Goal: Task Accomplishment & Management: Manage account settings

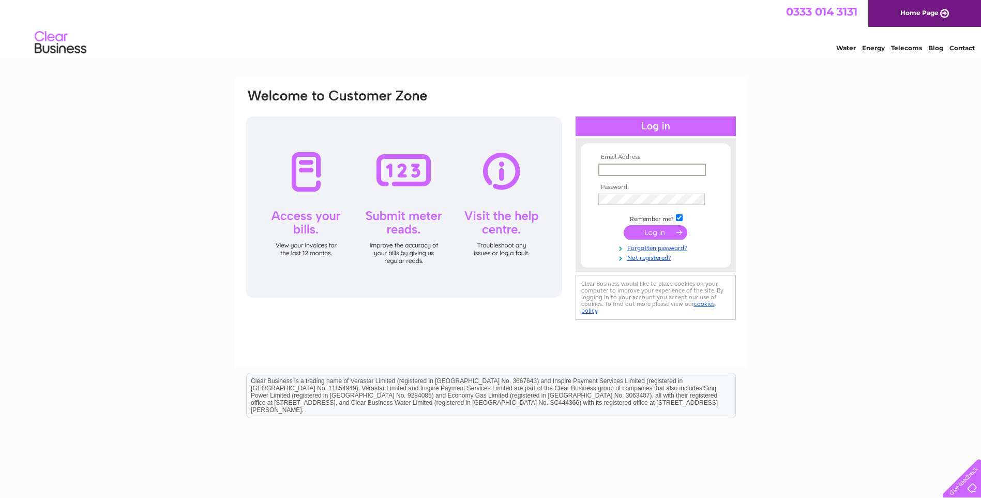
click at [634, 170] on input "text" at bounding box center [653, 169] width 108 height 12
type input "sales-ardlecrichton@hotmail.co.uk"
click at [681, 230] on input "submit" at bounding box center [656, 232] width 64 height 14
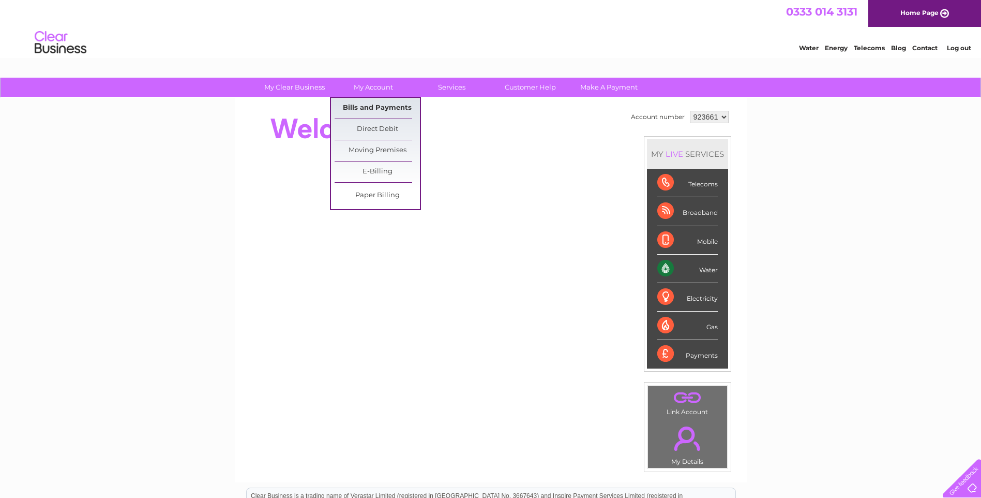
click at [381, 106] on link "Bills and Payments" at bounding box center [377, 108] width 85 height 21
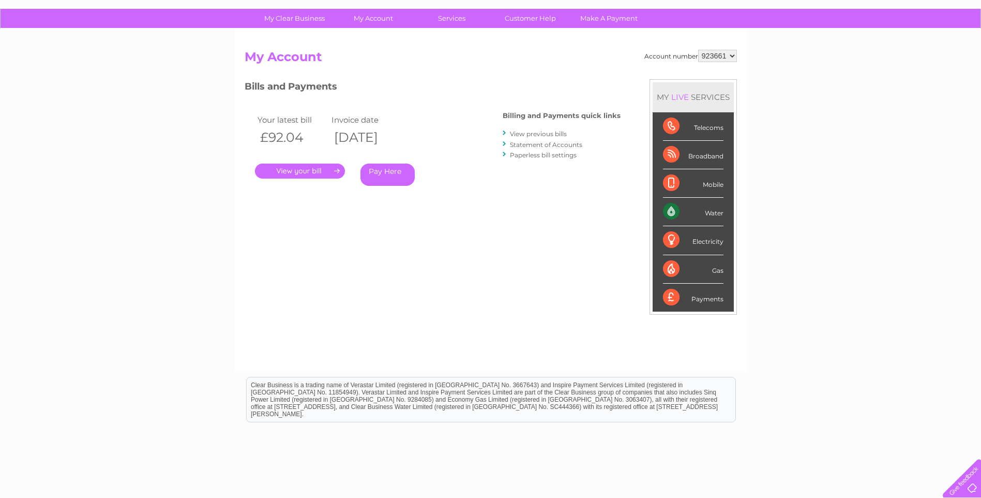
scroll to position [52, 0]
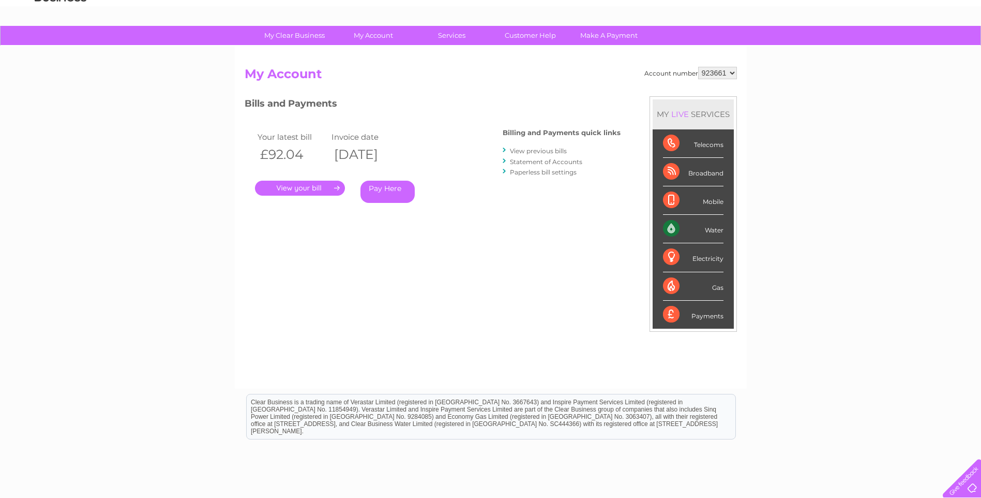
click at [531, 153] on link "View previous bills" at bounding box center [538, 151] width 57 height 8
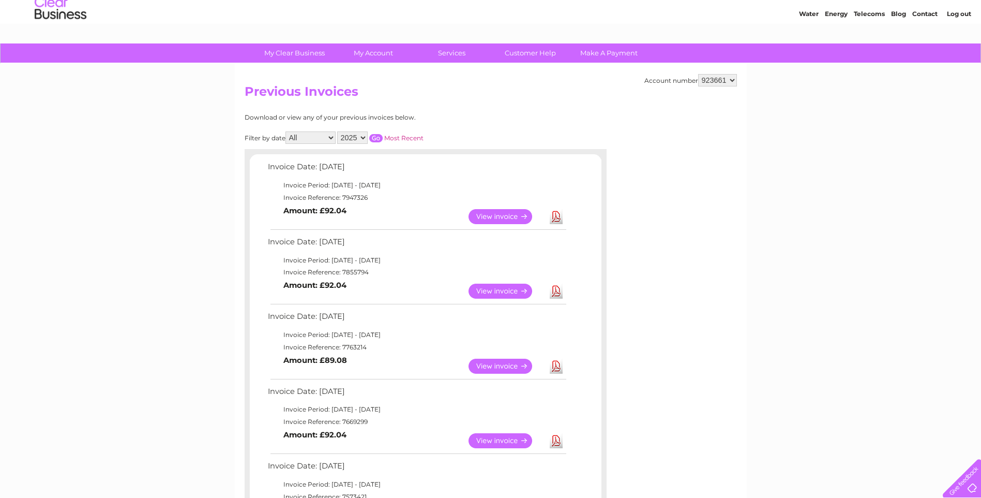
scroll to position [52, 0]
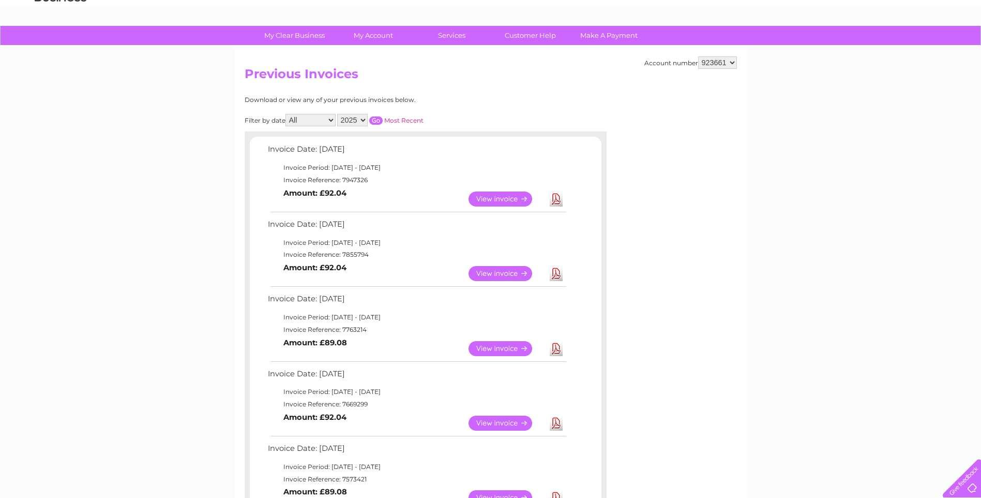
click at [484, 201] on link "View" at bounding box center [507, 198] width 76 height 15
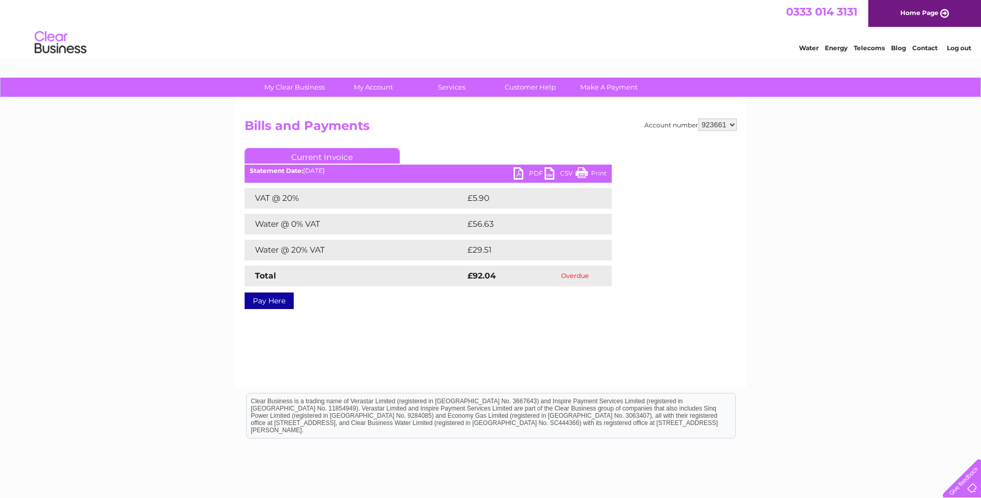
click at [524, 171] on link "PDF" at bounding box center [529, 174] width 31 height 15
